Goal: Transaction & Acquisition: Obtain resource

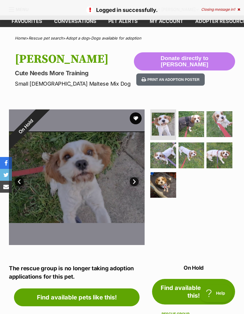
scroll to position [17, 0]
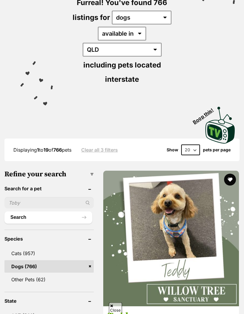
click at [22, 198] on input "text" at bounding box center [48, 203] width 89 height 11
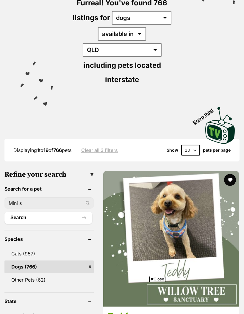
type input "Mini sc"
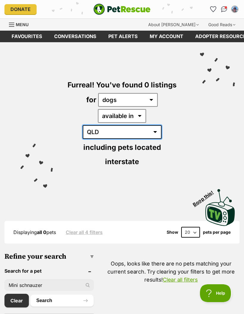
click at [160, 125] on select "Australia QLD" at bounding box center [122, 132] width 79 height 14
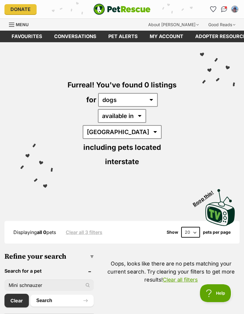
click at [51, 295] on button "Search" at bounding box center [61, 301] width 63 height 12
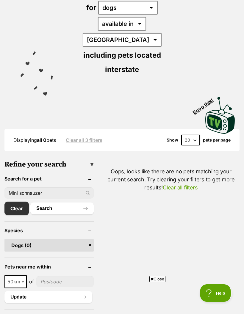
scroll to position [93, 0]
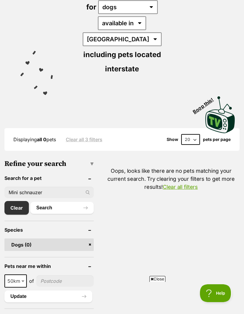
click at [50, 187] on input "Mini schnauzer" at bounding box center [48, 192] width 89 height 11
click at [60, 202] on button "Search" at bounding box center [61, 208] width 63 height 12
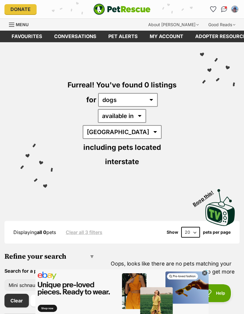
click at [198, 277] on link "Clear all filters" at bounding box center [180, 280] width 35 height 6
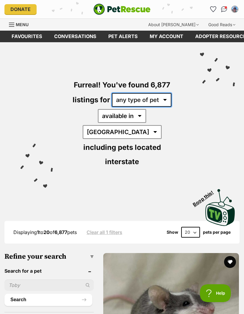
click at [167, 101] on select "any type of pet cats dogs other pets" at bounding box center [142, 100] width 60 height 14
select select "Dogs"
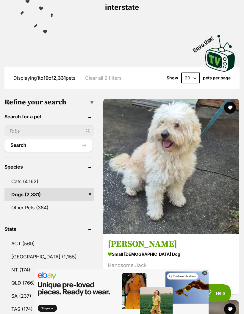
click at [130, 239] on h3 "[PERSON_NAME]" at bounding box center [171, 244] width 127 height 11
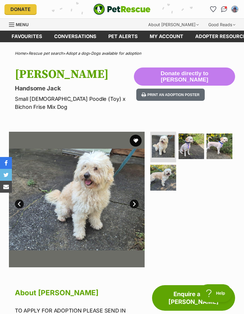
click at [193, 139] on img at bounding box center [192, 147] width 26 height 26
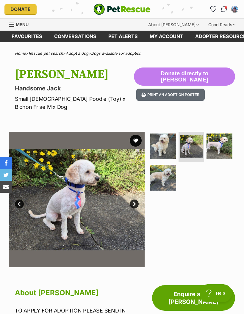
click at [220, 140] on img at bounding box center [220, 147] width 26 height 26
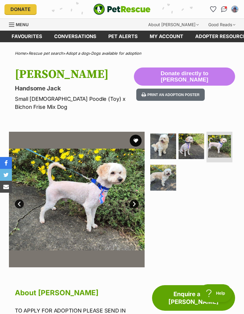
click at [164, 173] on img at bounding box center [163, 178] width 26 height 26
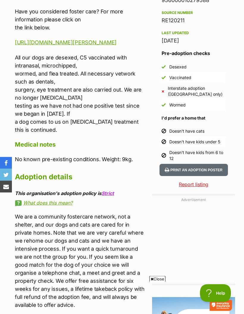
scroll to position [470, 0]
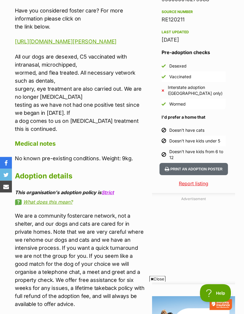
click at [160, 282] on span "Close" at bounding box center [157, 279] width 16 height 6
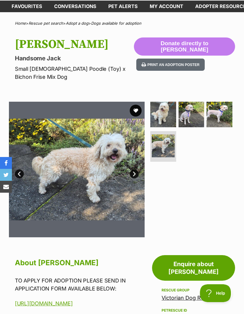
scroll to position [0, 0]
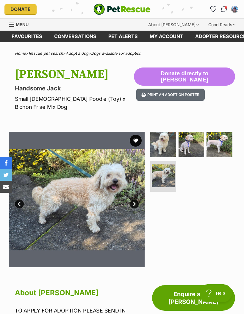
click at [135, 135] on button "favourite" at bounding box center [136, 141] width 12 height 12
click at [130, 200] on link "Next" at bounding box center [134, 204] width 9 height 9
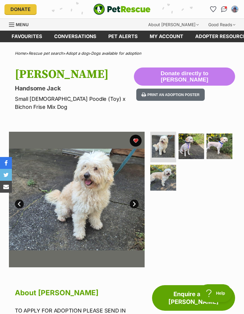
click at [137, 200] on link "Next" at bounding box center [134, 204] width 9 height 9
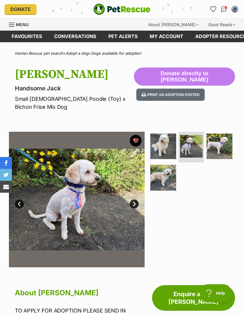
click at [137, 200] on link "Next" at bounding box center [134, 204] width 9 height 9
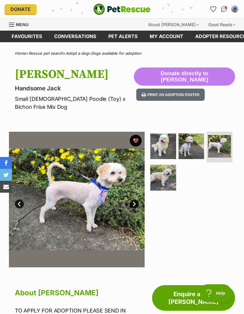
click at [118, 54] on link "Dogs available for adoption" at bounding box center [116, 53] width 50 height 5
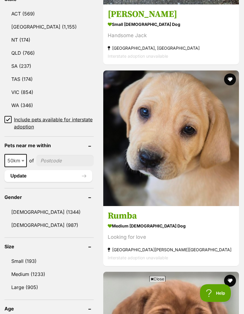
scroll to position [384, 0]
click at [28, 255] on link "Small (193)" at bounding box center [48, 261] width 89 height 12
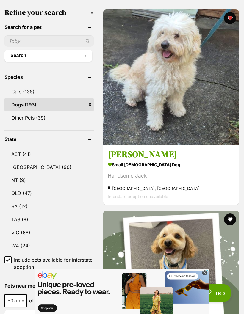
scroll to position [244, 0]
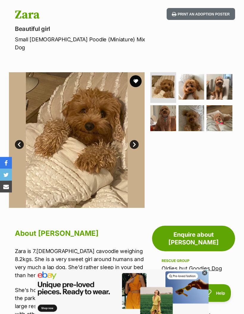
scroll to position [60, 0]
click at [205, 274] on icon at bounding box center [205, 273] width 2 height 2
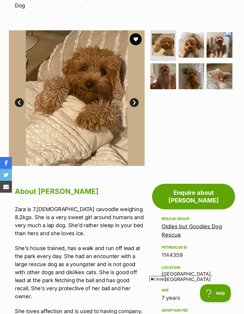
scroll to position [104, 0]
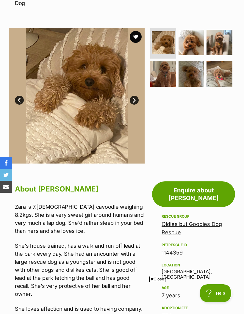
click at [158, 282] on span "Close" at bounding box center [157, 279] width 16 height 6
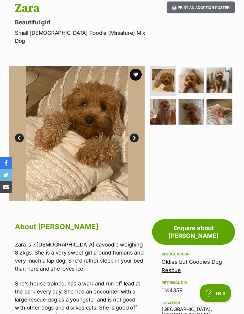
scroll to position [56, 0]
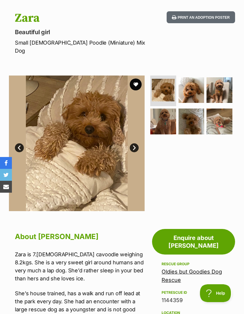
click at [133, 143] on link "Next" at bounding box center [134, 147] width 9 height 9
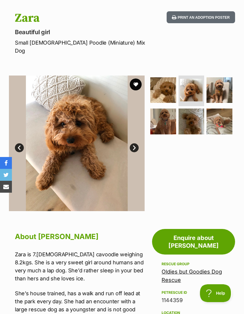
click at [133, 143] on link "Next" at bounding box center [134, 147] width 9 height 9
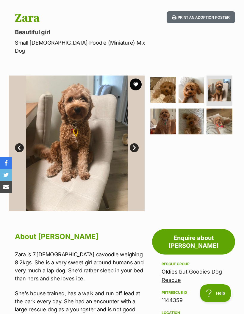
click at [133, 143] on link "Next" at bounding box center [134, 147] width 9 height 9
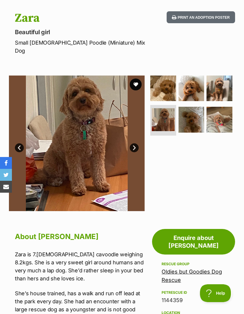
click at [135, 143] on link "Next" at bounding box center [134, 147] width 9 height 9
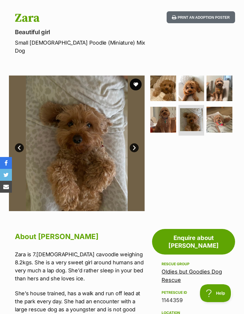
click at [135, 143] on link "Next" at bounding box center [134, 147] width 9 height 9
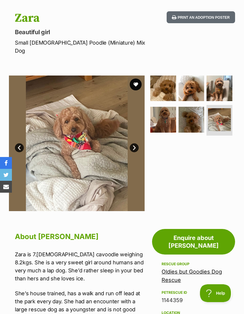
click at [134, 143] on link "Next" at bounding box center [134, 147] width 9 height 9
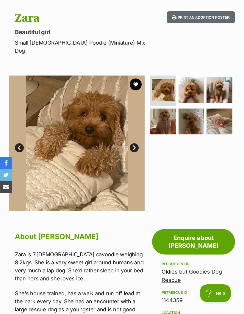
click at [178, 269] on link "Oldies but Goodies Dog Rescue" at bounding box center [192, 276] width 60 height 15
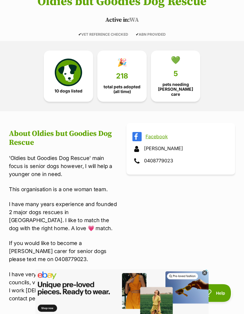
scroll to position [115, 0]
click at [74, 74] on img at bounding box center [68, 72] width 27 height 27
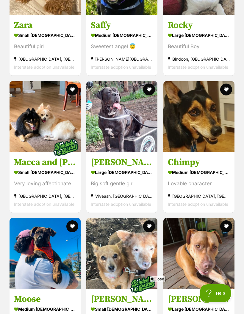
scroll to position [696, 0]
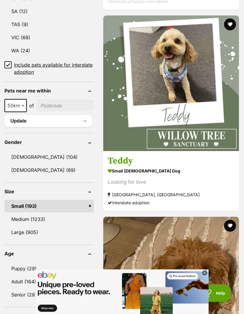
scroll to position [439, 0]
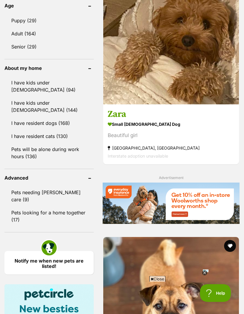
scroll to position [688, 0]
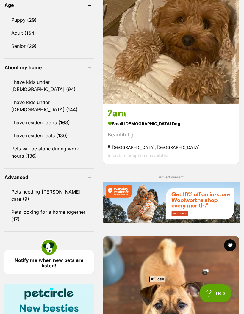
click at [205, 274] on icon at bounding box center [205, 273] width 2 height 2
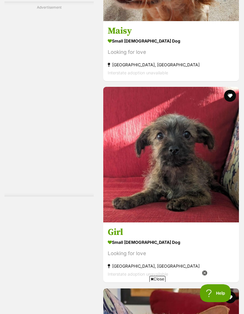
scroll to position [0, 0]
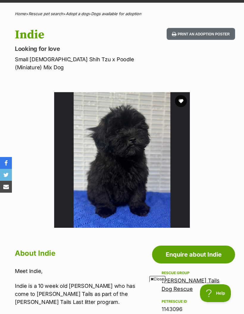
scroll to position [39, 0]
click at [183, 96] on button "favourite" at bounding box center [181, 102] width 12 height 12
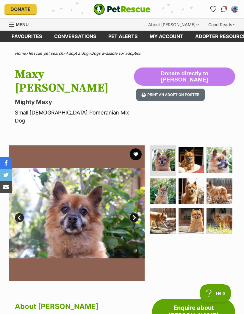
click at [134, 213] on link "Next" at bounding box center [134, 217] width 9 height 9
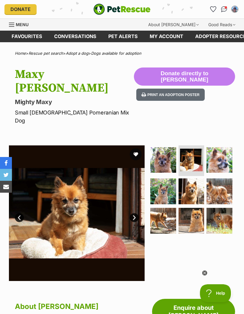
click at [135, 213] on link "Next" at bounding box center [134, 217] width 9 height 9
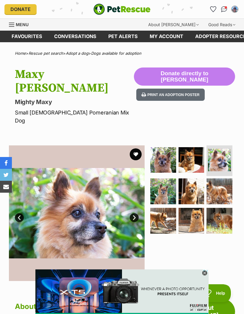
click at [134, 213] on link "Next" at bounding box center [134, 217] width 9 height 9
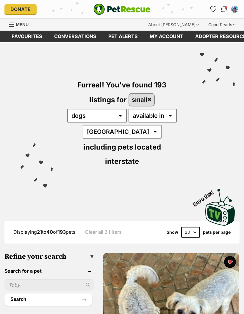
click at [198, 232] on select "20 40 60" at bounding box center [190, 232] width 19 height 11
select select "60"
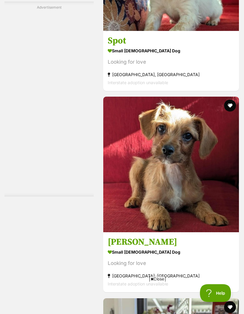
scroll to position [1836, 0]
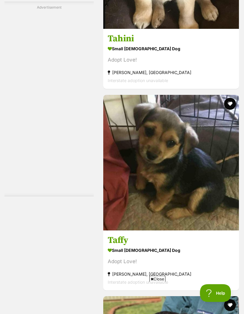
scroll to position [3428, 0]
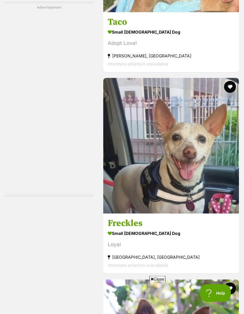
scroll to position [3848, 0]
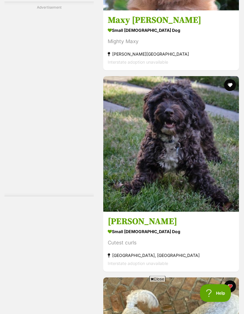
scroll to position [4253, 0]
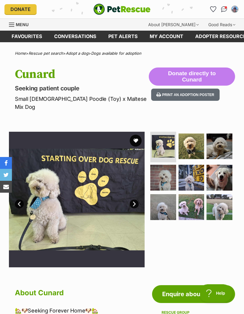
click at [133, 200] on link "Next" at bounding box center [134, 204] width 9 height 9
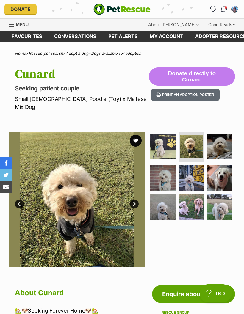
click at [134, 200] on link "Next" at bounding box center [134, 204] width 9 height 9
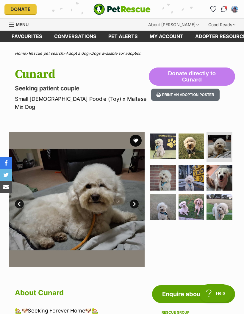
click at [133, 200] on link "Next" at bounding box center [134, 204] width 9 height 9
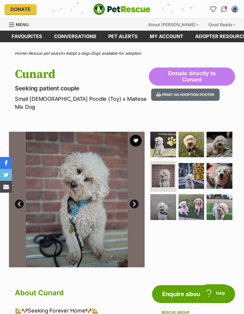
click at [134, 200] on link "Next" at bounding box center [134, 204] width 9 height 9
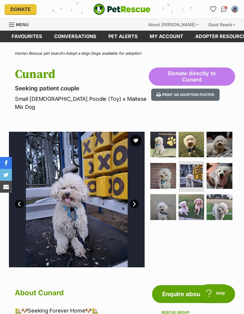
click at [132, 200] on link "Next" at bounding box center [134, 204] width 9 height 9
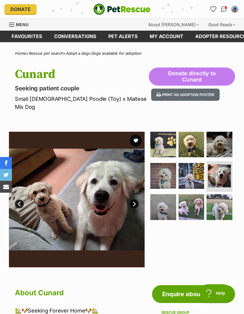
click at [131, 200] on link "Next" at bounding box center [134, 204] width 9 height 9
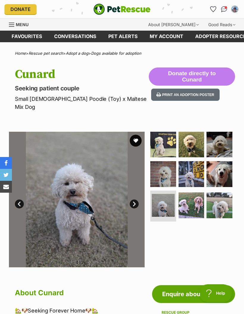
click at [137, 200] on link "Next" at bounding box center [134, 204] width 9 height 9
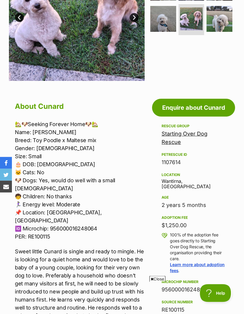
scroll to position [164, 0]
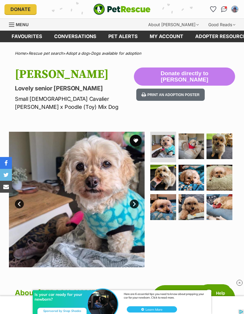
click at [137, 204] on link "Next" at bounding box center [134, 204] width 9 height 9
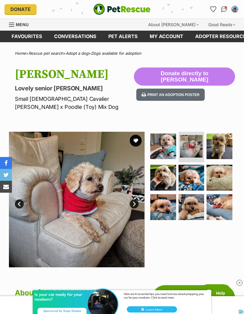
click at [137, 201] on link "Next" at bounding box center [134, 204] width 9 height 9
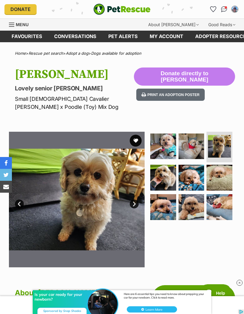
click at [135, 205] on link "Next" at bounding box center [134, 204] width 9 height 9
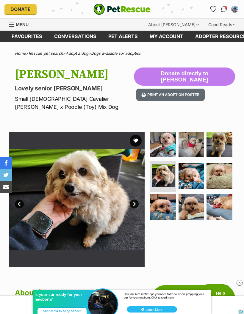
click at [135, 204] on link "Next" at bounding box center [134, 204] width 9 height 9
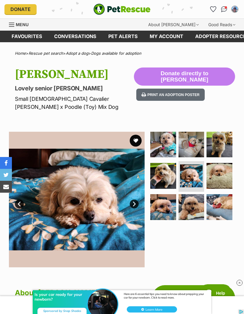
click at [136, 206] on link "Next" at bounding box center [134, 204] width 9 height 9
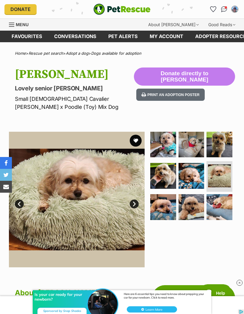
click at [131, 206] on link "Next" at bounding box center [134, 204] width 9 height 9
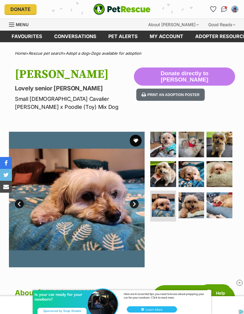
click at [135, 205] on link "Next" at bounding box center [134, 204] width 9 height 9
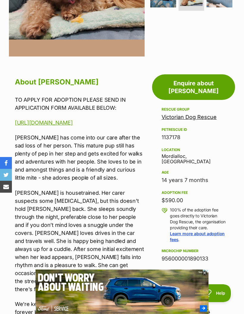
click at [204, 274] on icon at bounding box center [205, 273] width 2 height 2
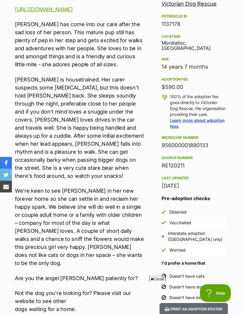
scroll to position [324, 0]
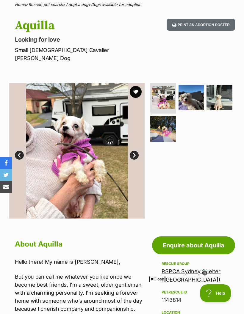
scroll to position [73, 0]
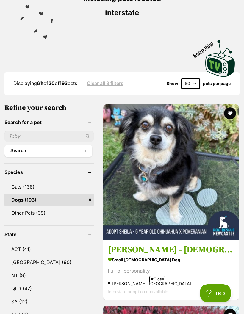
scroll to position [149, 0]
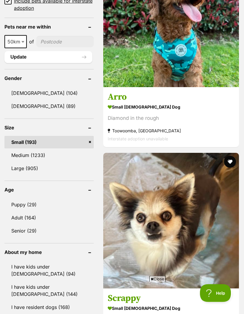
scroll to position [504, 0]
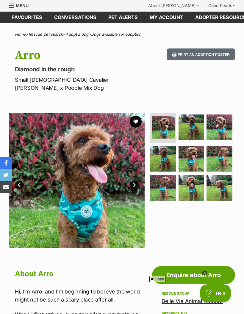
click at [136, 183] on link "Next" at bounding box center [134, 185] width 9 height 9
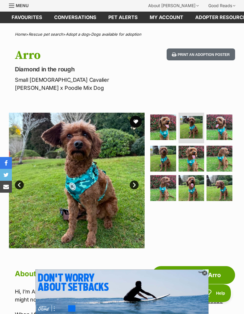
click at [137, 187] on link "Next" at bounding box center [134, 185] width 9 height 9
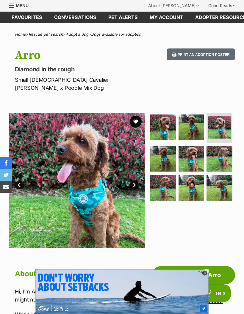
click at [133, 186] on link "Next" at bounding box center [134, 185] width 9 height 9
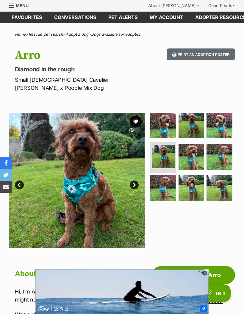
click at [133, 185] on link "Next" at bounding box center [134, 185] width 9 height 9
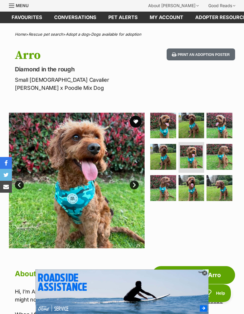
click at [133, 185] on link "Next" at bounding box center [134, 185] width 9 height 9
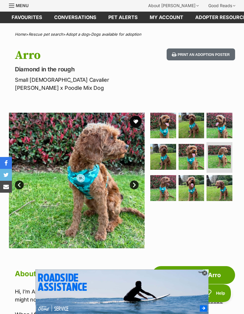
click at [137, 185] on link "Next" at bounding box center [134, 185] width 9 height 9
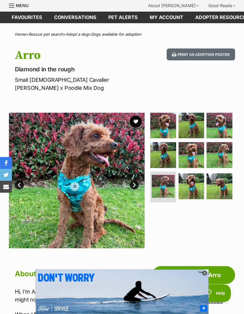
click at [135, 185] on link "Next" at bounding box center [134, 185] width 9 height 9
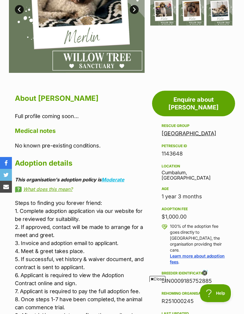
scroll to position [187, 0]
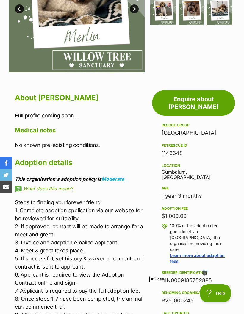
click at [179, 163] on div "Location Cumbalum, NSW" at bounding box center [194, 171] width 64 height 18
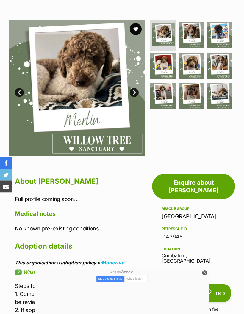
scroll to position [45, 0]
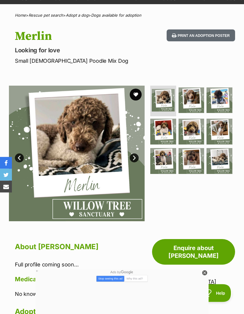
click at [136, 159] on link "Next" at bounding box center [134, 158] width 9 height 9
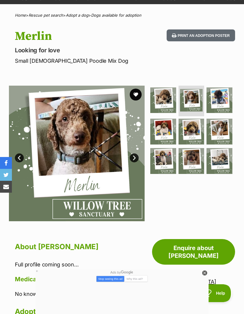
click at [135, 155] on link "Next" at bounding box center [134, 158] width 9 height 9
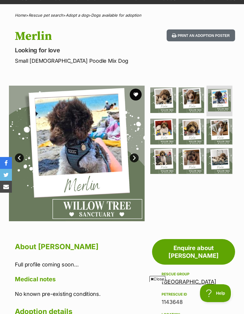
click at [136, 157] on link "Next" at bounding box center [134, 158] width 9 height 9
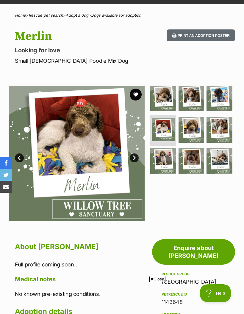
click at [136, 157] on link "Next" at bounding box center [134, 158] width 9 height 9
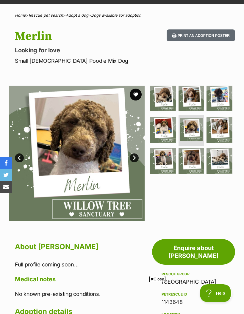
click at [135, 156] on link "Next" at bounding box center [134, 158] width 9 height 9
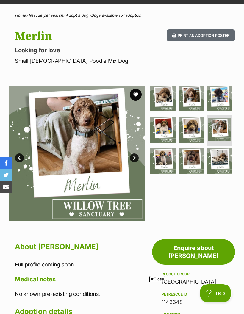
click at [135, 157] on link "Next" at bounding box center [134, 158] width 9 height 9
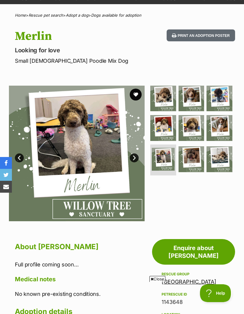
click at [137, 159] on link "Next" at bounding box center [134, 158] width 9 height 9
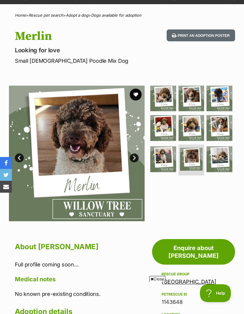
click at [137, 156] on link "Next" at bounding box center [134, 158] width 9 height 9
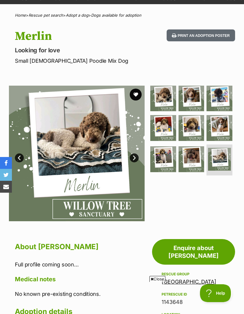
click at [137, 156] on link "Next" at bounding box center [134, 158] width 9 height 9
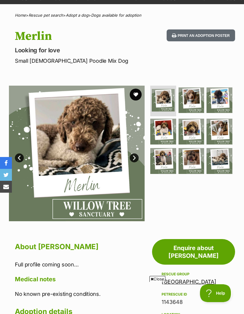
click at [225, 158] on img at bounding box center [220, 161] width 26 height 26
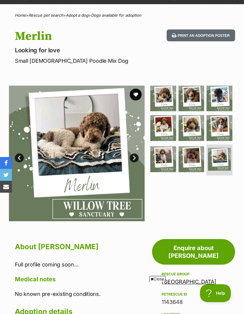
click at [189, 161] on img at bounding box center [192, 159] width 26 height 26
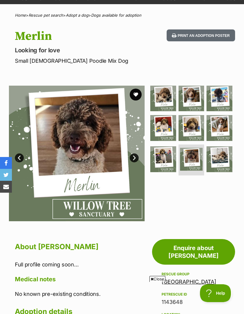
click at [162, 160] on img at bounding box center [163, 159] width 26 height 26
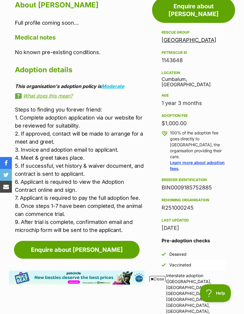
scroll to position [286, 0]
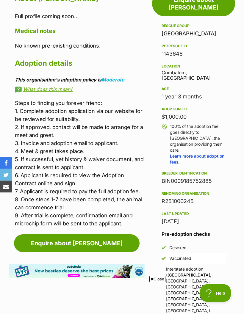
click at [82, 243] on link "Enquire about Merlin" at bounding box center [77, 244] width 126 height 18
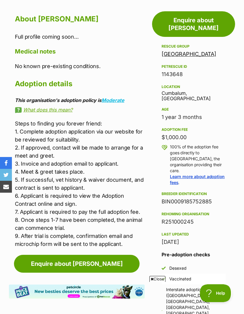
scroll to position [265, 0]
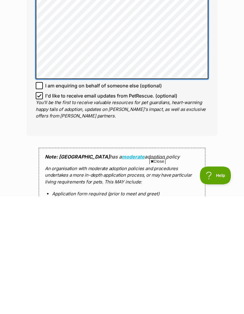
scroll to position [291, 0]
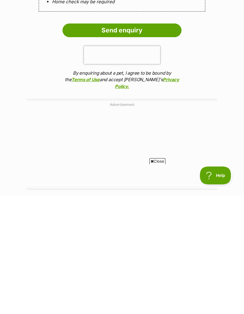
click at [119, 141] on input "Send enquiry" at bounding box center [121, 148] width 119 height 14
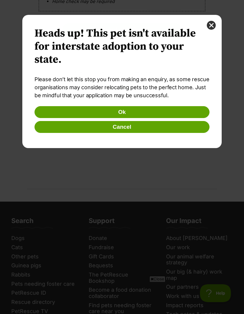
scroll to position [0, 0]
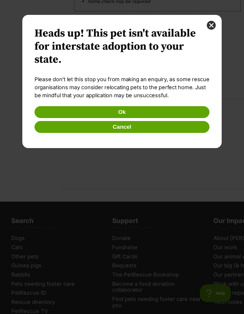
click at [119, 112] on button "Ok" at bounding box center [122, 112] width 175 height 12
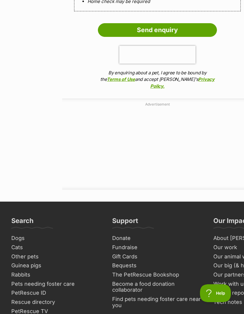
scroll to position [626, 0]
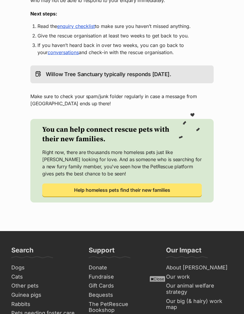
scroll to position [149, 0]
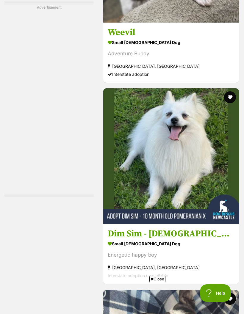
scroll to position [1844, 0]
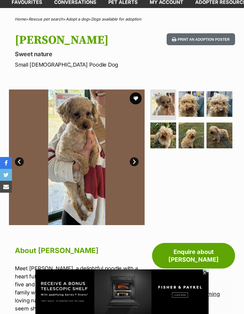
scroll to position [34, 0]
click at [135, 163] on link "Next" at bounding box center [134, 162] width 9 height 9
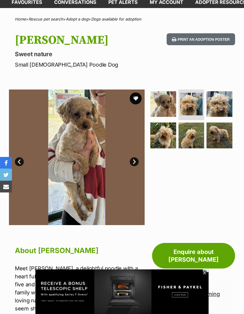
scroll to position [34, 0]
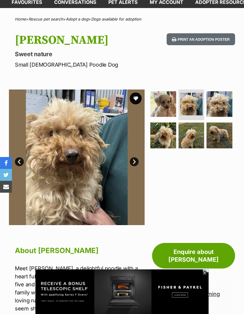
click at [136, 162] on link "Next" at bounding box center [134, 161] width 9 height 9
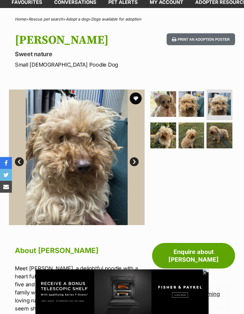
click at [136, 162] on link "Next" at bounding box center [134, 161] width 9 height 9
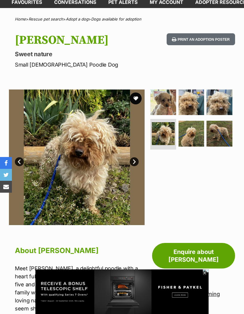
click at [134, 163] on link "Next" at bounding box center [134, 161] width 9 height 9
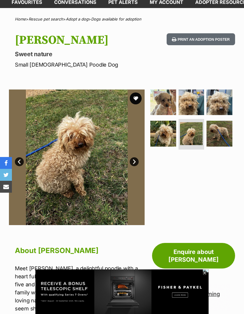
click at [134, 164] on link "Next" at bounding box center [134, 161] width 9 height 9
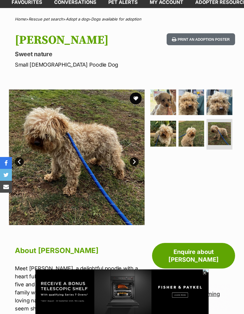
click at [136, 165] on link "Next" at bounding box center [134, 161] width 9 height 9
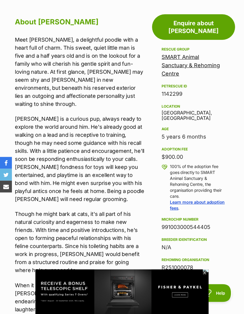
scroll to position [264, 0]
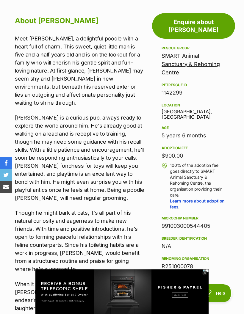
click at [205, 276] on icon at bounding box center [204, 273] width 5 height 5
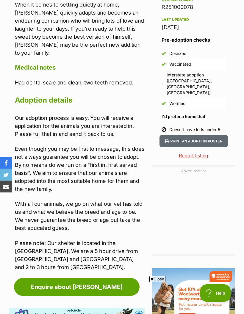
scroll to position [544, 0]
click at [111, 278] on link "Enquire about Toffey" at bounding box center [77, 287] width 126 height 18
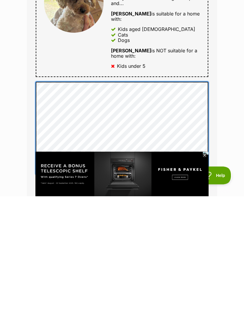
scroll to position [220, 0]
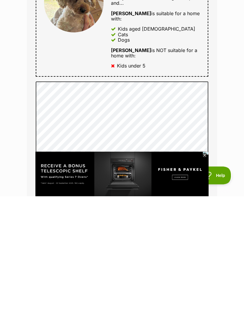
click at [244, 159] on img at bounding box center [179, 189] width 289 height 74
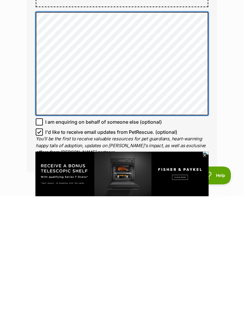
scroll to position [290, 0]
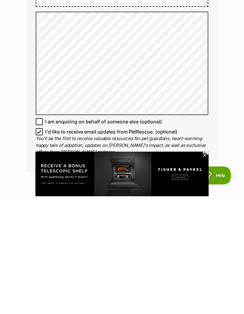
click at [218, 137] on div "Enquire about Toffey Full name Debbie Quinn Email We require this to be able to…" at bounding box center [122, 115] width 208 height 703
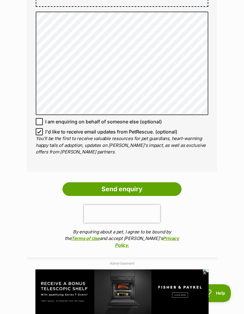
click at [121, 182] on input "Send enquiry" at bounding box center [121, 189] width 119 height 14
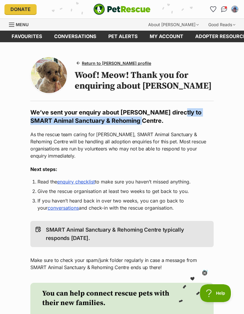
click at [129, 65] on span "Return to [PERSON_NAME] profile" at bounding box center [116, 63] width 69 height 6
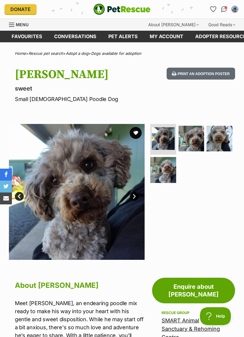
click at [132, 195] on link "Next" at bounding box center [134, 196] width 9 height 9
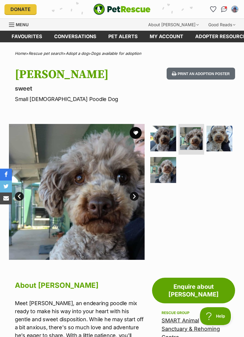
click at [136, 198] on link "Next" at bounding box center [134, 196] width 9 height 9
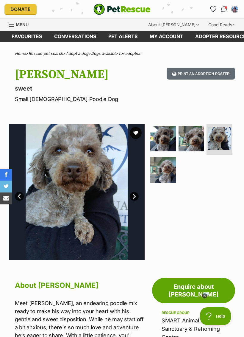
click at [135, 194] on link "Next" at bounding box center [134, 196] width 9 height 9
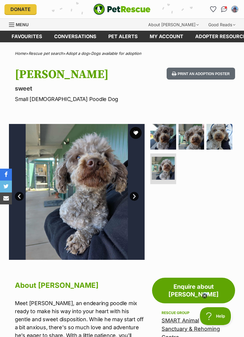
click at [138, 130] on button "favourite" at bounding box center [136, 133] width 12 height 12
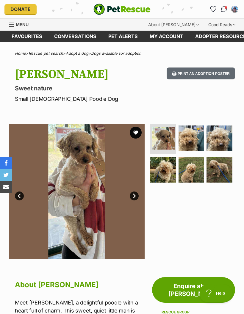
click at [117, 55] on link "Dogs available for adoption" at bounding box center [116, 53] width 50 height 5
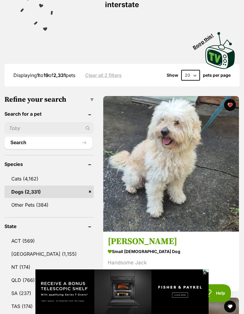
click at [200, 70] on select "20 40 60" at bounding box center [190, 75] width 19 height 11
select select "60"
click at [205, 273] on icon at bounding box center [204, 273] width 5 height 5
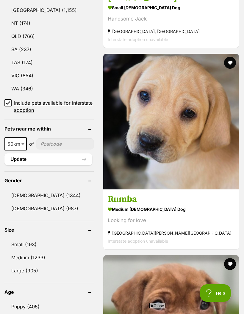
scroll to position [403, 0]
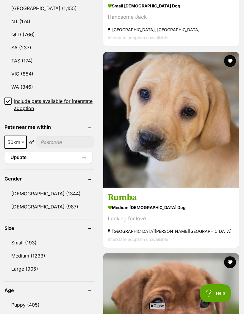
click at [26, 237] on link "Small (193)" at bounding box center [48, 243] width 89 height 12
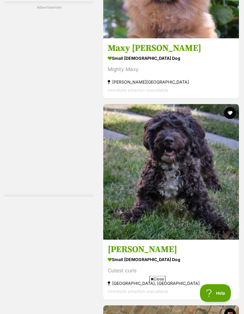
scroll to position [4225, 0]
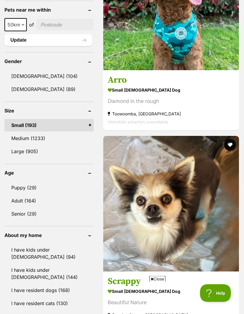
scroll to position [520, 0]
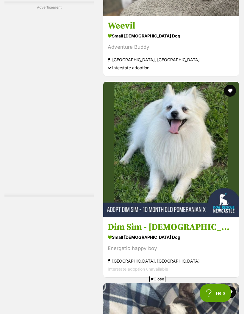
scroll to position [1851, 0]
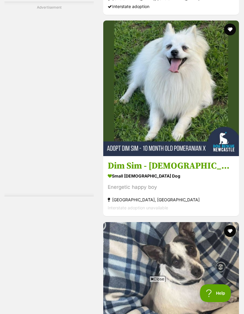
scroll to position [0, 0]
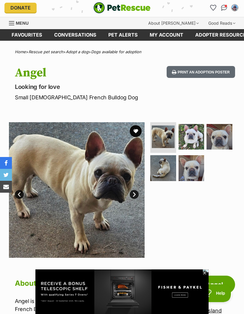
scroll to position [2, 0]
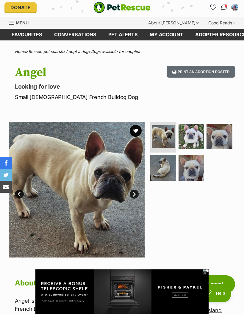
click at [137, 193] on link "Next" at bounding box center [134, 194] width 9 height 9
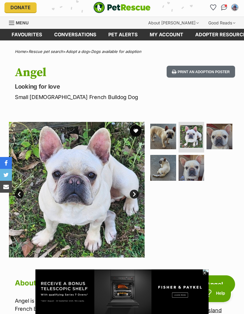
click at [134, 196] on link "Next" at bounding box center [134, 194] width 9 height 9
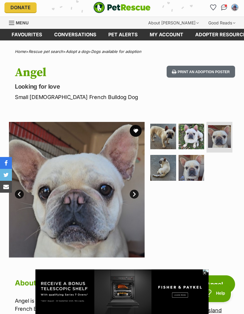
click at [134, 195] on link "Next" at bounding box center [134, 194] width 9 height 9
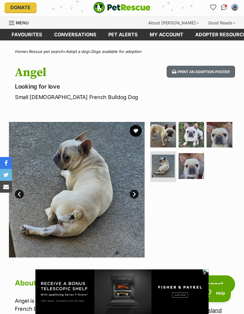
click at [136, 195] on link "Next" at bounding box center [134, 194] width 9 height 9
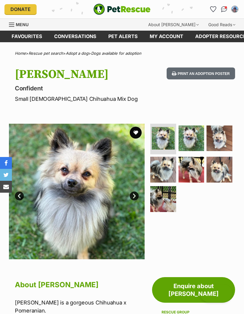
click at [130, 197] on link "Next" at bounding box center [134, 196] width 9 height 9
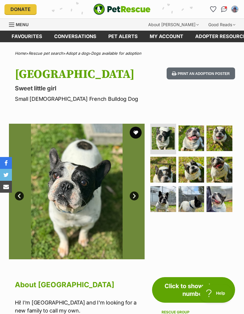
click at [193, 170] on img at bounding box center [192, 170] width 26 height 26
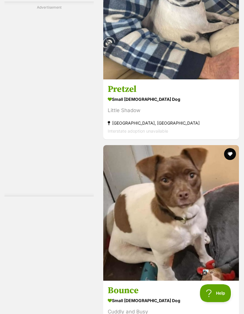
click at [207, 274] on icon at bounding box center [204, 273] width 5 height 5
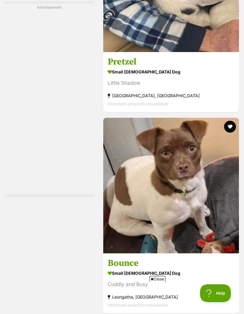
scroll to position [2245, 0]
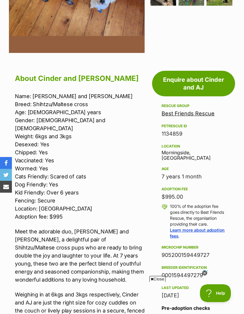
click at [196, 110] on link "Best Friends Rescue" at bounding box center [188, 113] width 53 height 6
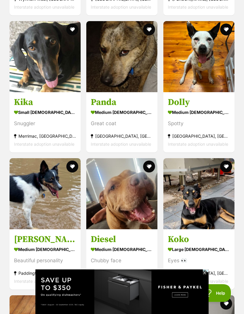
scroll to position [829, 0]
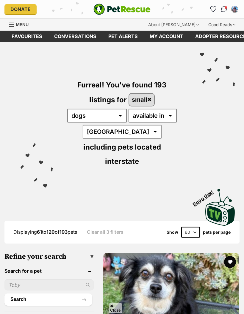
scroll to position [2293, 0]
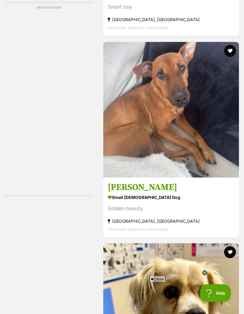
scroll to position [3100, 0]
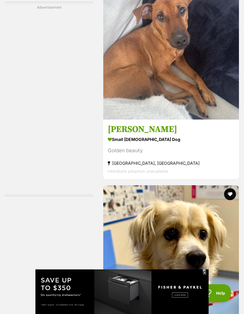
scroll to position [3169, 0]
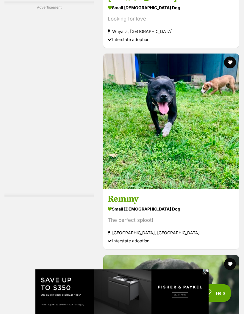
scroll to position [3510, 0]
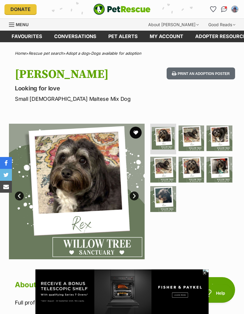
click at [135, 197] on link "Next" at bounding box center [134, 196] width 9 height 9
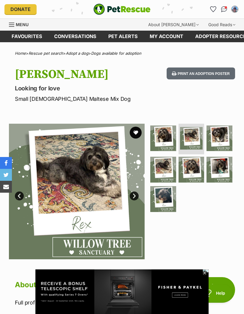
click at [137, 196] on link "Next" at bounding box center [134, 196] width 9 height 9
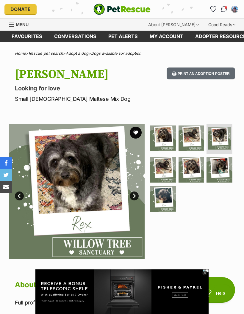
click at [138, 194] on link "Next" at bounding box center [134, 196] width 9 height 9
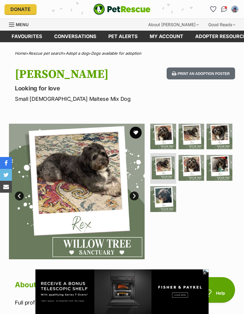
click at [138, 195] on link "Next" at bounding box center [134, 196] width 9 height 9
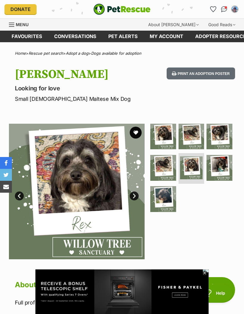
click at [138, 193] on link "Next" at bounding box center [134, 196] width 9 height 9
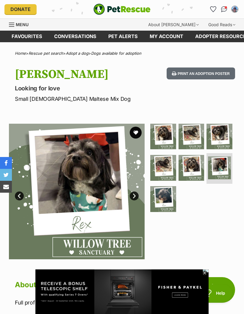
click at [138, 197] on link "Next" at bounding box center [134, 196] width 9 height 9
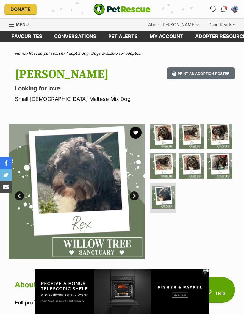
click at [136, 196] on link "Next" at bounding box center [134, 196] width 9 height 9
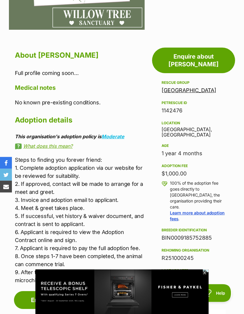
scroll to position [230, 0]
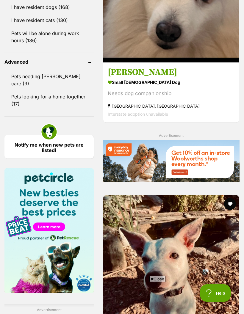
scroll to position [804, 0]
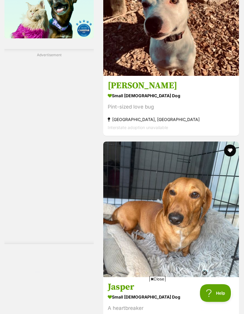
scroll to position [1059, 0]
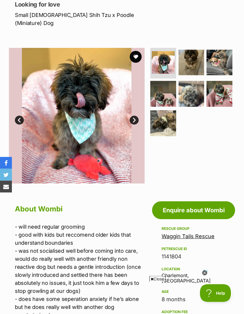
scroll to position [84, 0]
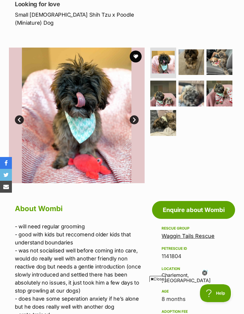
click at [205, 276] on icon at bounding box center [204, 273] width 5 height 5
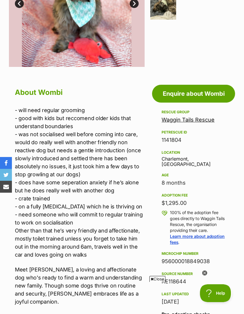
scroll to position [0, 0]
click at [205, 276] on icon at bounding box center [204, 273] width 5 height 5
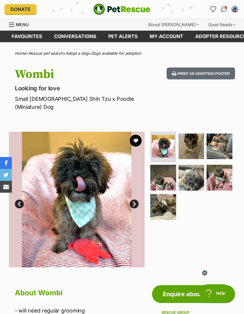
click at [134, 135] on button "favourite" at bounding box center [136, 141] width 12 height 12
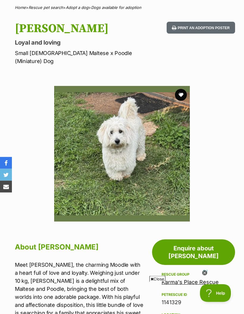
scroll to position [46, 0]
click at [182, 89] on button "favourite" at bounding box center [181, 95] width 12 height 12
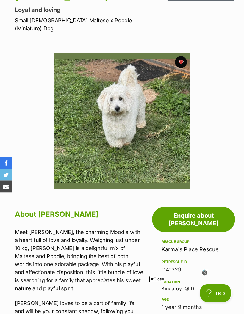
scroll to position [0, 0]
click at [197, 246] on link "Karma's Place Rescue" at bounding box center [190, 249] width 57 height 6
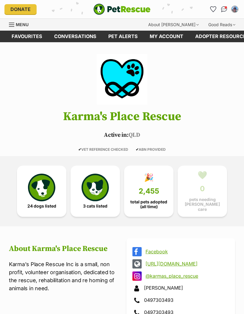
click at [39, 195] on img at bounding box center [41, 187] width 27 height 27
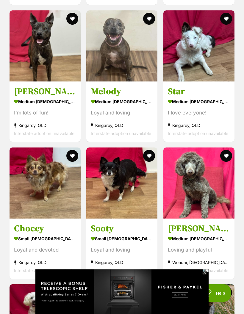
scroll to position [718, 0]
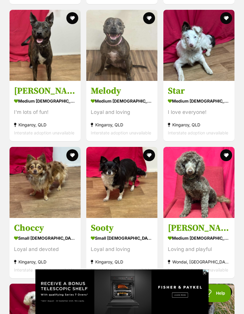
click at [191, 226] on h3 "[PERSON_NAME]" at bounding box center [199, 227] width 62 height 11
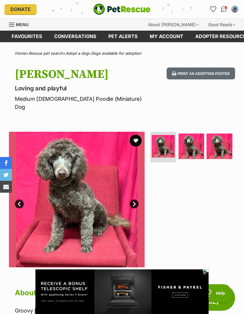
click at [137, 200] on link "Next" at bounding box center [134, 204] width 9 height 9
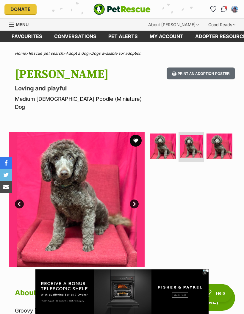
click at [138, 200] on link "Next" at bounding box center [134, 204] width 9 height 9
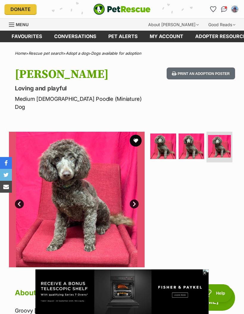
click at [138, 200] on link "Next" at bounding box center [134, 204] width 9 height 9
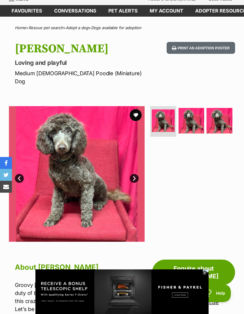
click at [137, 109] on button "favourite" at bounding box center [136, 115] width 12 height 12
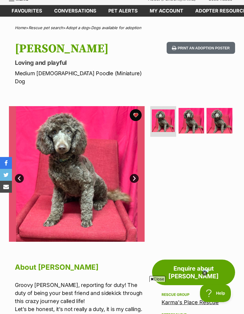
click at [204, 275] on icon at bounding box center [204, 273] width 5 height 5
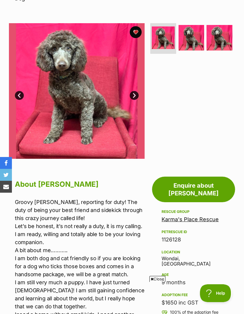
scroll to position [132, 0]
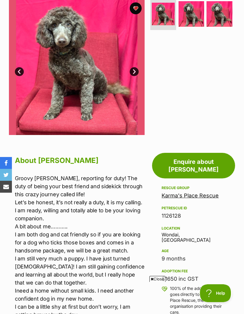
click at [197, 154] on link "Enquire about Grover" at bounding box center [193, 166] width 83 height 26
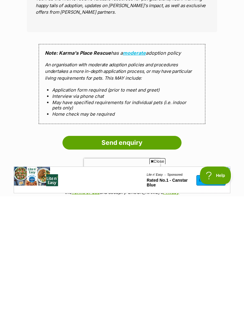
click at [121, 254] on input "Send enquiry" at bounding box center [121, 261] width 119 height 14
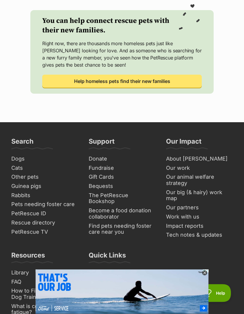
scroll to position [257, 0]
click at [210, 299] on div "Search Dogs Cats Other pets Guinea pigs Rabbits Pets needing foster care PetRes…" at bounding box center [122, 260] width 226 height 247
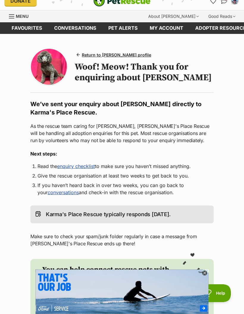
scroll to position [0, 0]
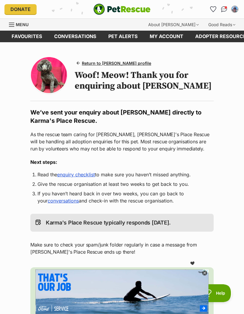
click at [123, 65] on span "Return to Grover's profile" at bounding box center [116, 63] width 69 height 6
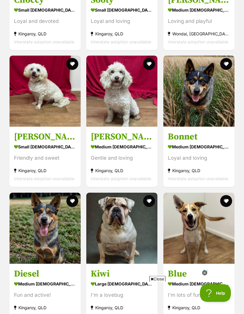
scroll to position [946, 0]
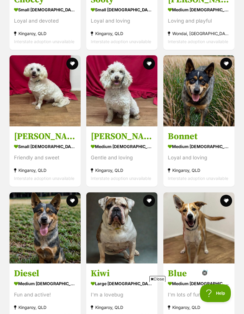
click at [117, 135] on h3 "[PERSON_NAME]" at bounding box center [122, 136] width 62 height 11
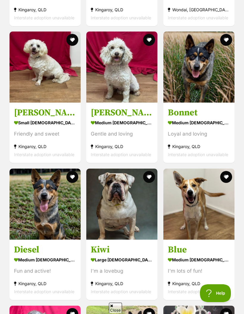
click at [48, 68] on img at bounding box center [45, 67] width 71 height 71
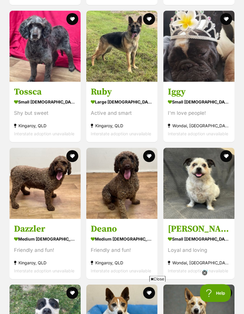
scroll to position [1265, 0]
click at [34, 91] on h3 "Tossca" at bounding box center [45, 91] width 62 height 11
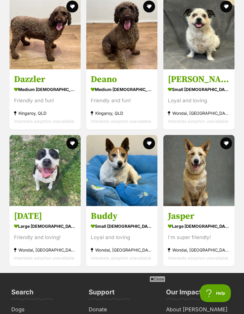
scroll to position [1416, 0]
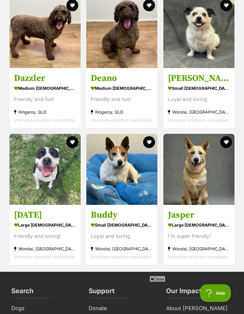
click at [187, 76] on h3 "Marty" at bounding box center [199, 78] width 62 height 11
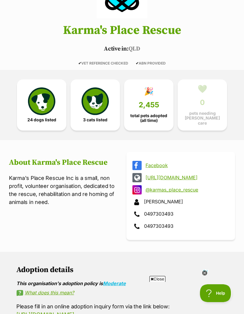
scroll to position [86, 0]
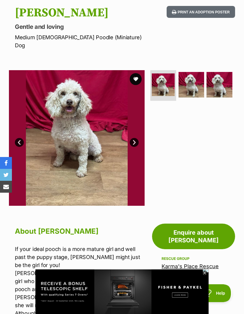
scroll to position [60, 0]
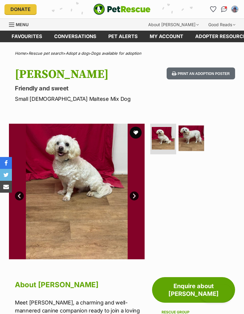
click at [191, 138] on img at bounding box center [192, 139] width 26 height 26
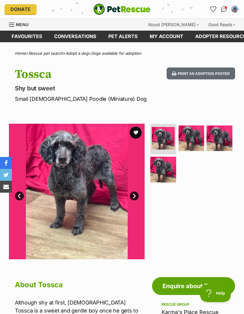
click at [194, 137] on img at bounding box center [192, 139] width 26 height 26
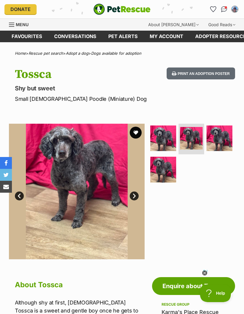
click at [216, 134] on img at bounding box center [220, 139] width 26 height 26
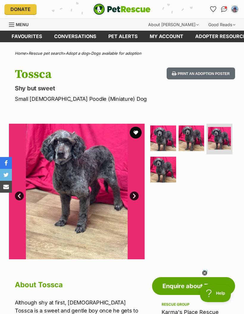
click at [166, 168] on img at bounding box center [163, 170] width 26 height 26
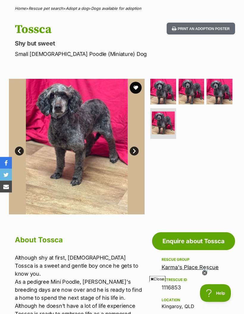
scroll to position [32, 0]
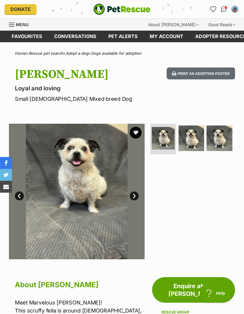
click at [137, 196] on link "Next" at bounding box center [134, 196] width 9 height 9
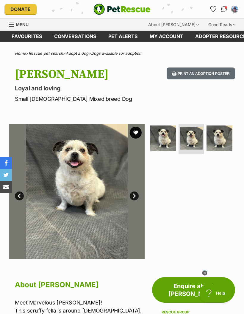
click at [132, 198] on link "Next" at bounding box center [134, 196] width 9 height 9
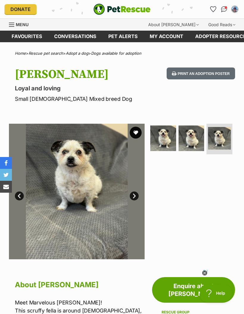
click at [135, 196] on link "Next" at bounding box center [134, 196] width 9 height 9
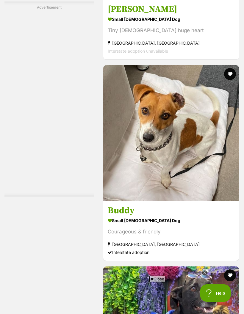
scroll to position [1538, 0]
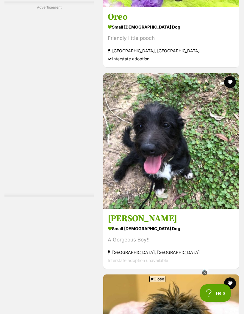
scroll to position [1934, 0]
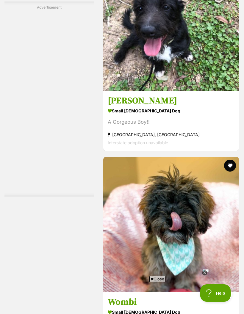
scroll to position [2051, 0]
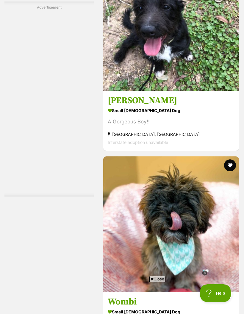
click at [207, 276] on icon at bounding box center [204, 273] width 5 height 5
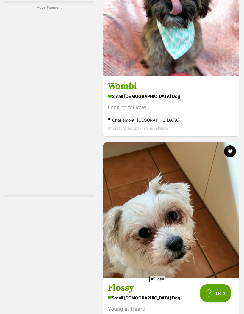
scroll to position [2271, 0]
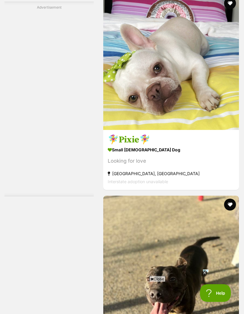
scroll to position [2617, 0]
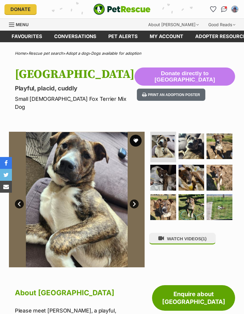
click at [134, 200] on link "Next" at bounding box center [134, 204] width 9 height 9
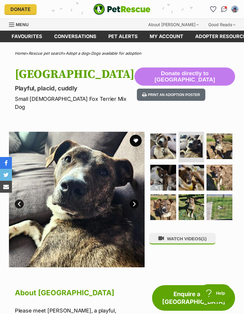
click at [137, 200] on link "Next" at bounding box center [134, 204] width 9 height 9
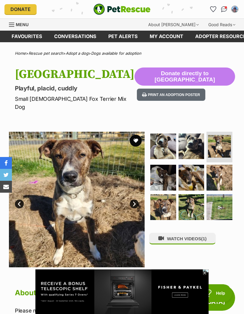
click at [135, 200] on link "Next" at bounding box center [134, 204] width 9 height 9
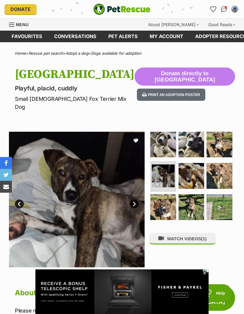
click at [135, 200] on link "Next" at bounding box center [134, 204] width 9 height 9
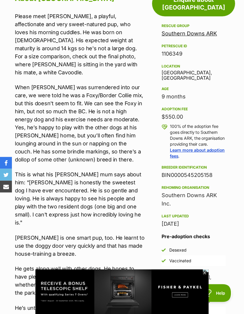
scroll to position [295, 0]
click at [40, 17] on p "Please meet Orville, a playful, affectionate and very sweet-natured pup, who lo…" at bounding box center [80, 44] width 130 height 64
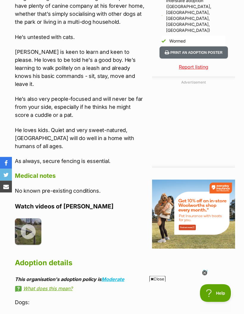
scroll to position [566, 0]
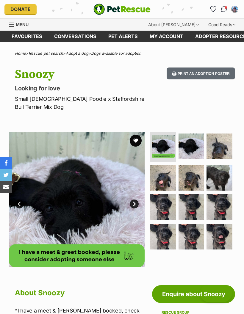
click at [136, 206] on link "Next" at bounding box center [134, 204] width 9 height 9
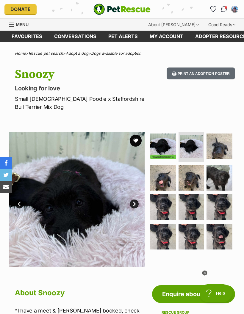
click at [138, 204] on link "Next" at bounding box center [134, 204] width 9 height 9
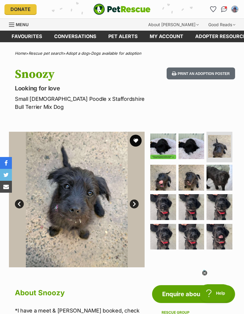
click at [136, 202] on link "Next" at bounding box center [134, 204] width 9 height 9
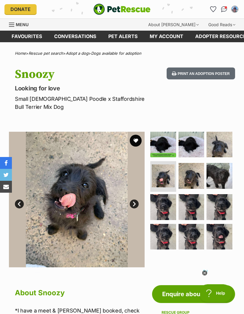
click at [136, 204] on link "Next" at bounding box center [134, 204] width 9 height 9
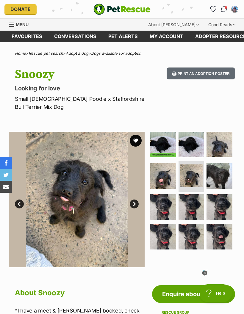
click at [133, 204] on link "Next" at bounding box center [134, 204] width 9 height 9
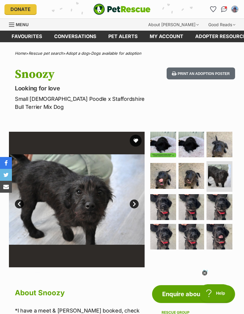
click at [135, 204] on link "Next" at bounding box center [134, 204] width 9 height 9
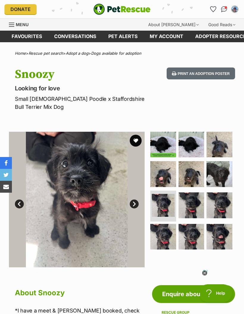
click at [137, 206] on link "Next" at bounding box center [134, 204] width 9 height 9
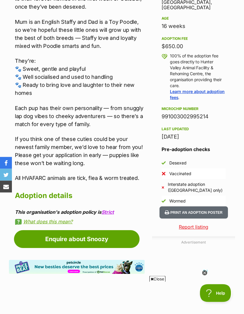
scroll to position [374, 0]
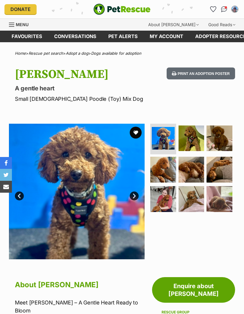
click at [136, 198] on link "Next" at bounding box center [134, 196] width 9 height 9
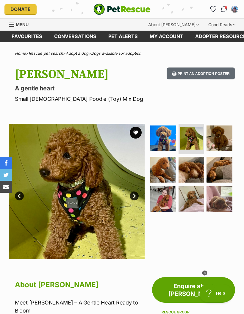
click at [135, 197] on link "Next" at bounding box center [134, 196] width 9 height 9
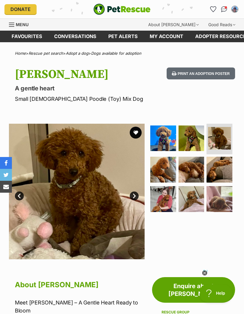
click at [136, 196] on link "Next" at bounding box center [134, 196] width 9 height 9
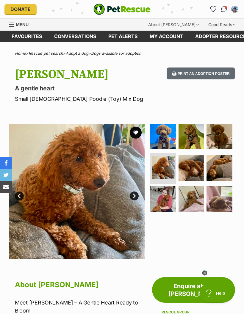
click at [135, 195] on link "Next" at bounding box center [134, 196] width 9 height 9
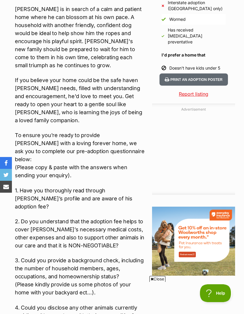
scroll to position [557, 0]
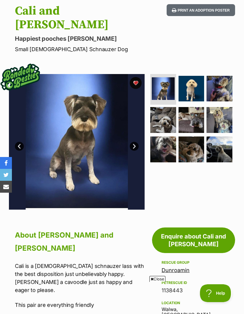
click at [142, 131] on img at bounding box center [77, 142] width 136 height 136
click at [137, 142] on link "Next" at bounding box center [134, 146] width 9 height 9
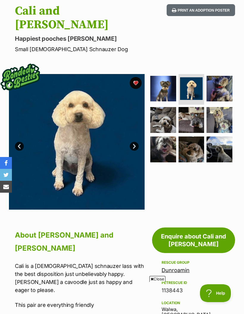
click at [135, 142] on link "Next" at bounding box center [134, 146] width 9 height 9
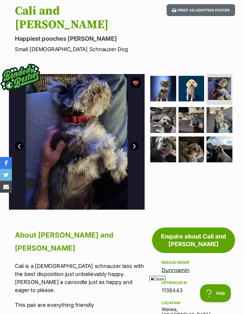
click at [137, 142] on link "Next" at bounding box center [134, 146] width 9 height 9
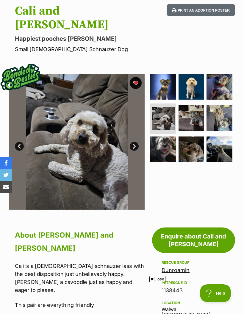
click at [137, 142] on link "Next" at bounding box center [134, 146] width 9 height 9
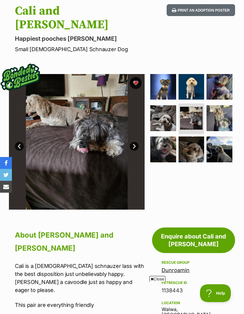
click at [135, 142] on link "Next" at bounding box center [134, 146] width 9 height 9
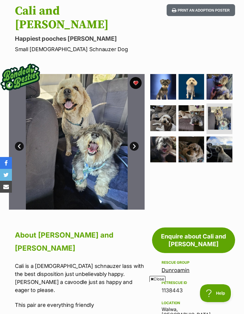
click at [130, 126] on img at bounding box center [77, 142] width 136 height 136
click at [132, 142] on link "Next" at bounding box center [134, 146] width 9 height 9
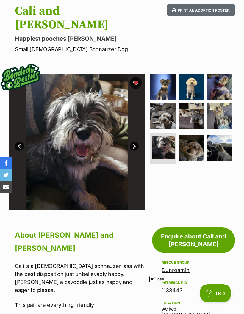
click at [132, 142] on link "Next" at bounding box center [134, 146] width 9 height 9
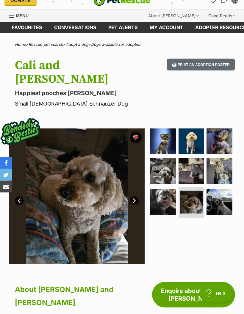
scroll to position [13, 0]
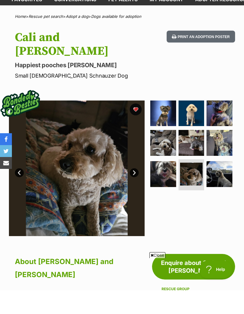
click at [197, 278] on link "Enquire about Cali and [PERSON_NAME]" at bounding box center [193, 291] width 83 height 26
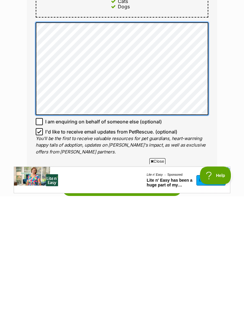
scroll to position [304, 0]
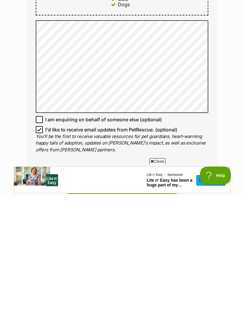
click at [115, 298] on input "Send enquiry" at bounding box center [121, 305] width 119 height 14
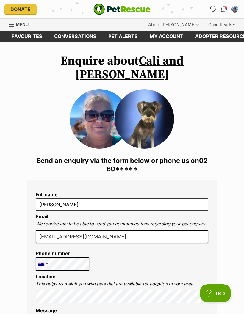
scroll to position [446, 0]
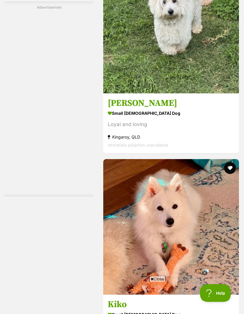
scroll to position [3095, 0]
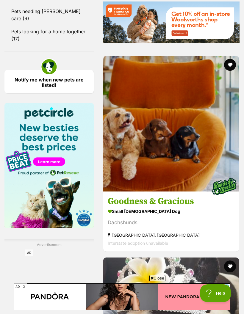
scroll to position [866, 0]
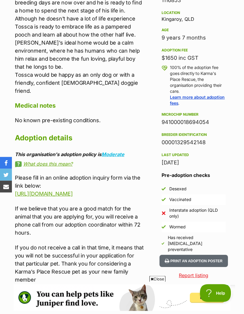
scroll to position [328, 0]
